Goal: Transaction & Acquisition: Register for event/course

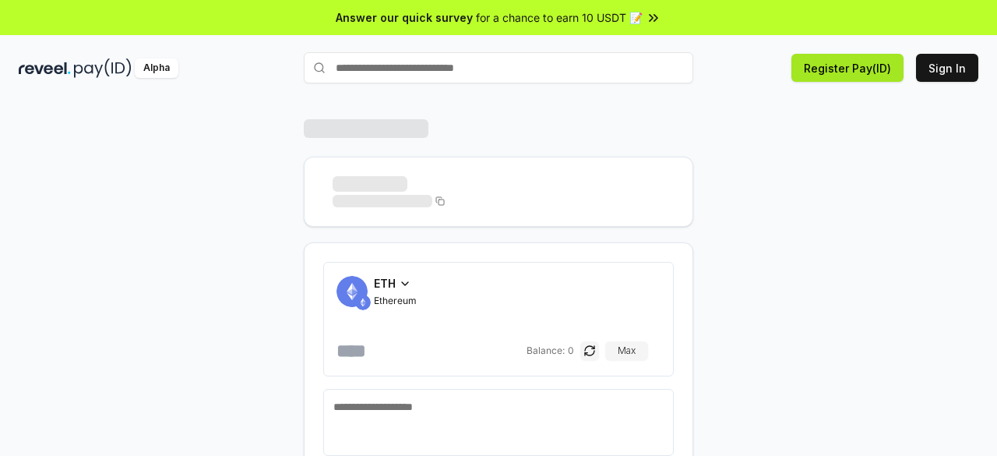
click at [831, 71] on button "Register Pay(ID)" at bounding box center [847, 68] width 112 height 28
